Goal: Navigation & Orientation: Find specific page/section

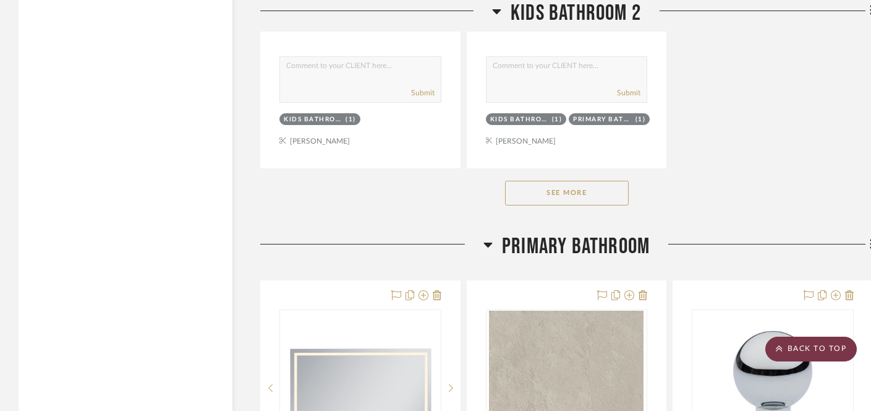
click at [807, 344] on scroll-to-top-button "BACK TO TOP" at bounding box center [812, 348] width 92 height 25
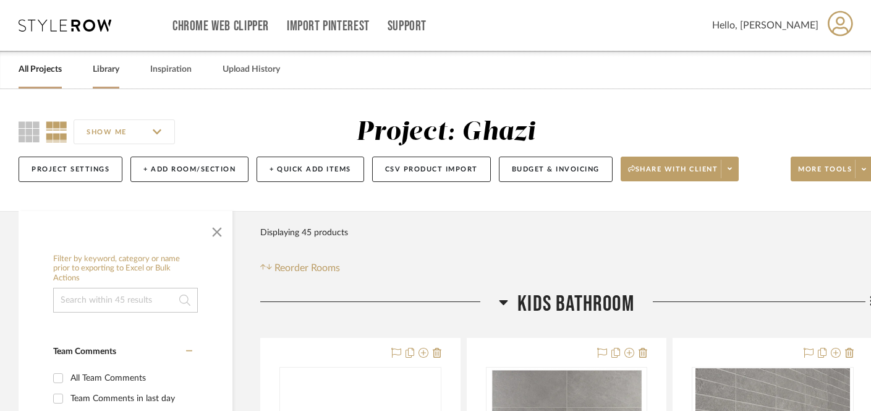
click at [108, 72] on link "Library" at bounding box center [106, 69] width 27 height 17
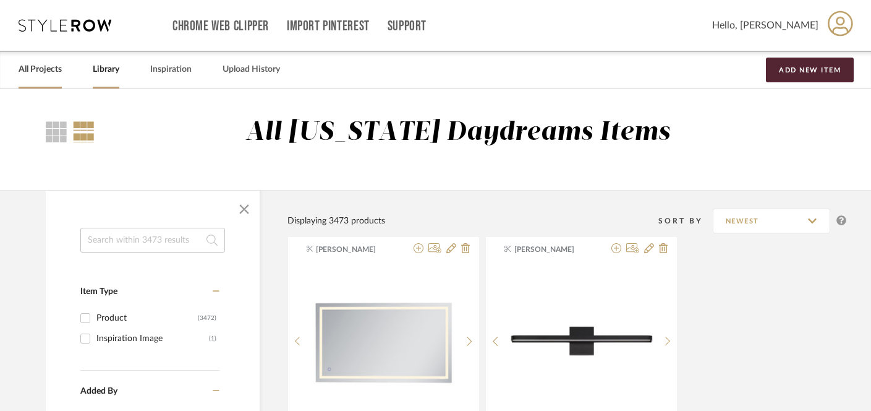
click at [33, 79] on div "All Projects" at bounding box center [40, 70] width 43 height 38
click at [37, 71] on link "All Projects" at bounding box center [40, 69] width 43 height 17
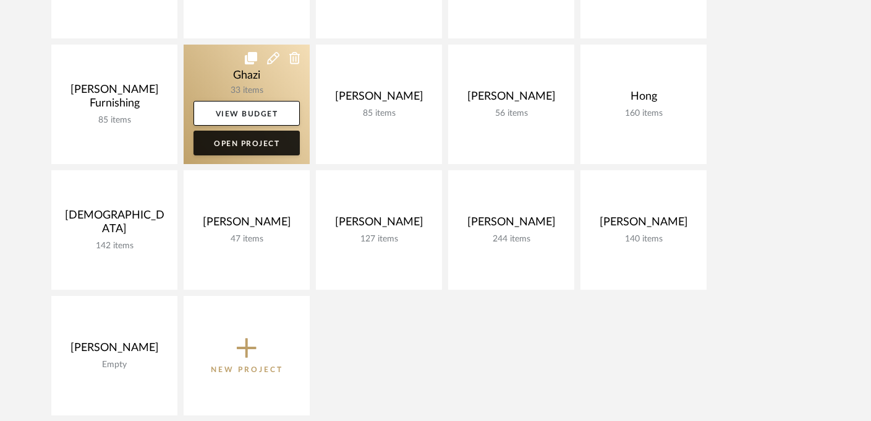
scroll to position [295, 0]
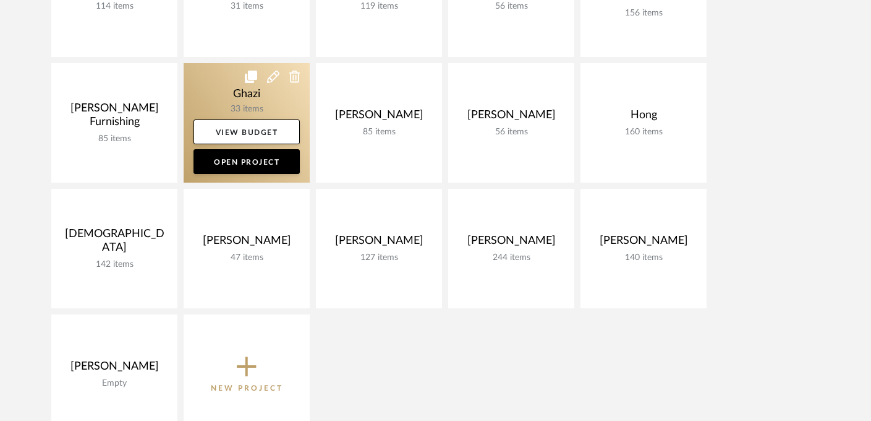
click at [246, 90] on link at bounding box center [247, 122] width 126 height 119
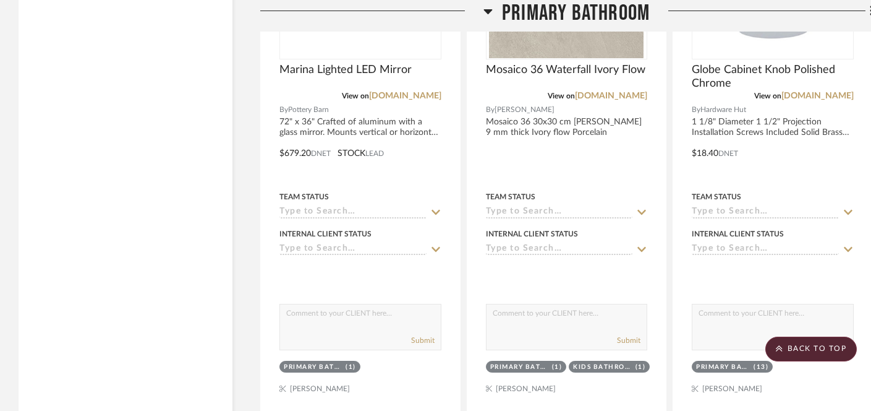
scroll to position [3866, 0]
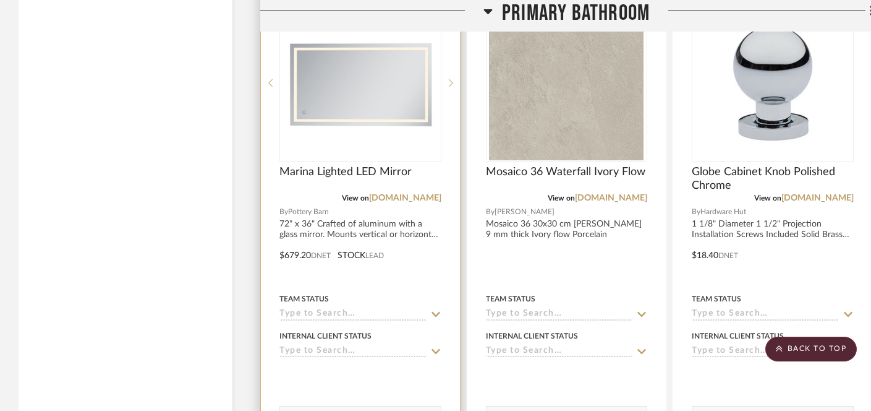
click at [393, 201] on div at bounding box center [360, 246] width 199 height 541
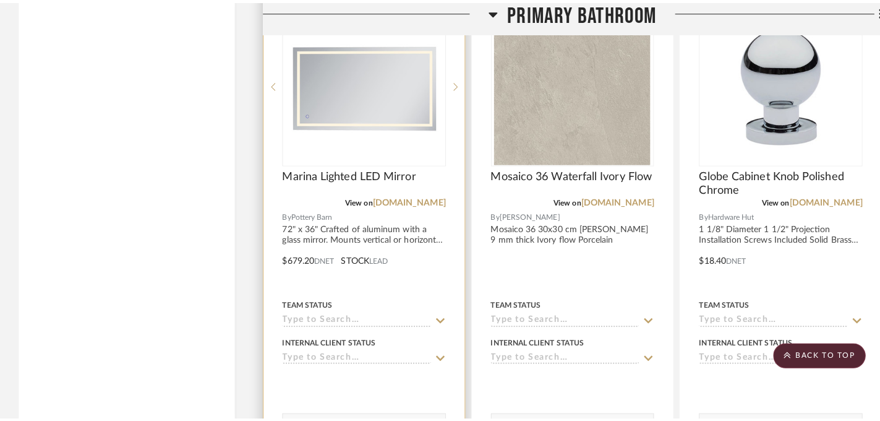
scroll to position [0, 0]
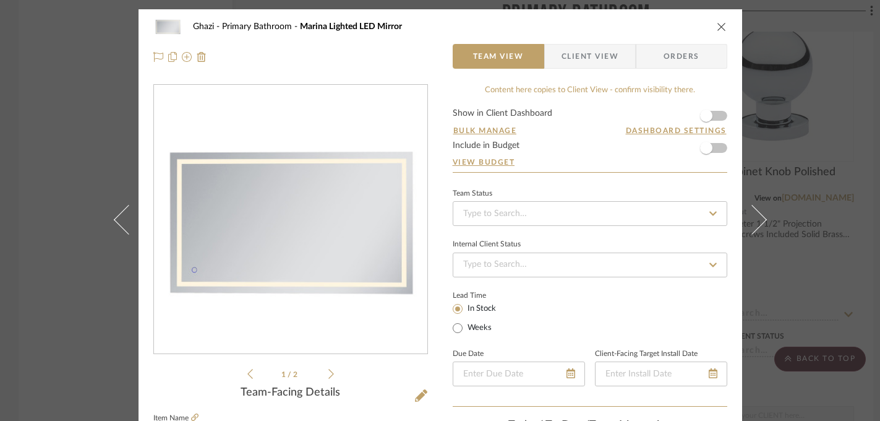
click at [328, 375] on icon at bounding box center [331, 374] width 6 height 10
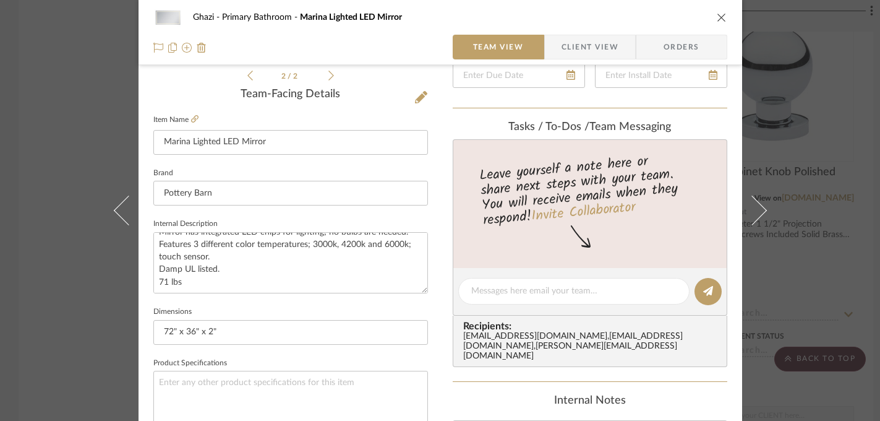
scroll to position [288, 0]
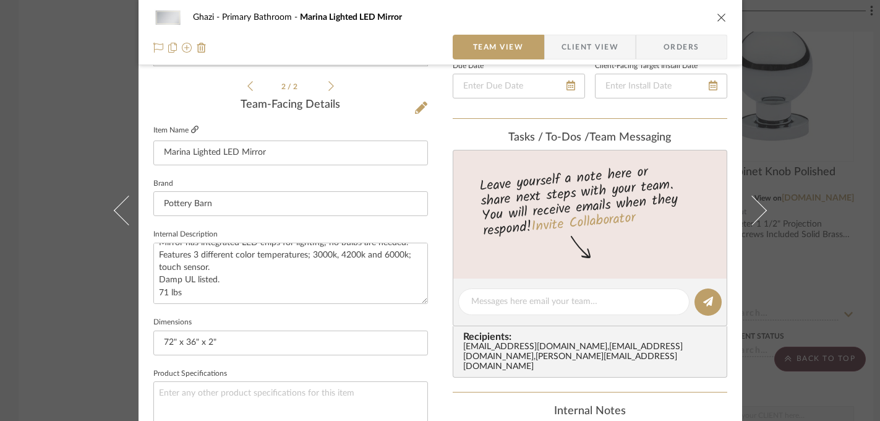
click at [191, 131] on icon at bounding box center [194, 129] width 7 height 7
